Goal: Check status

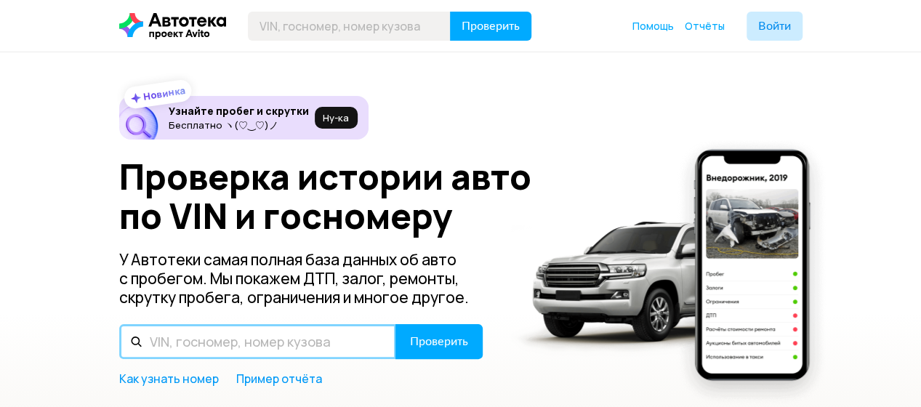
click at [192, 343] on input "text" at bounding box center [257, 341] width 277 height 35
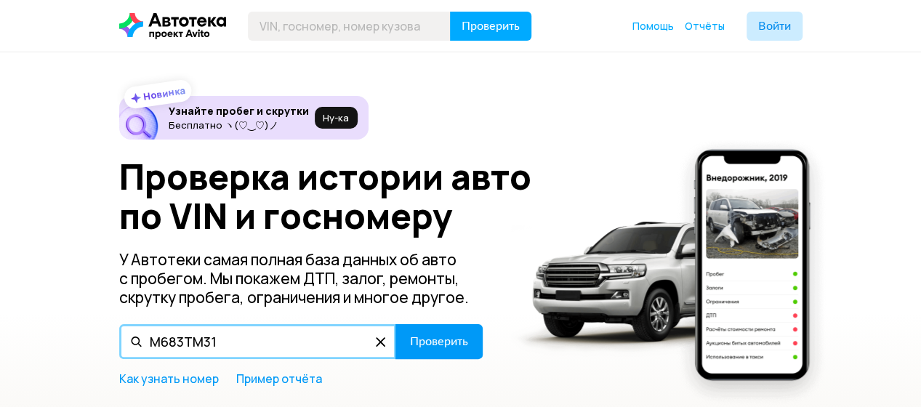
type input "М683ТМ31"
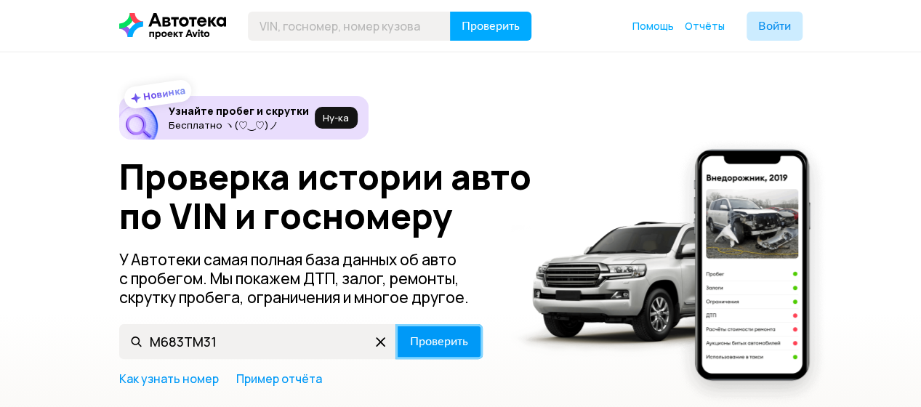
click at [415, 346] on span "Проверить" at bounding box center [439, 342] width 58 height 12
